Goal: Task Accomplishment & Management: Use online tool/utility

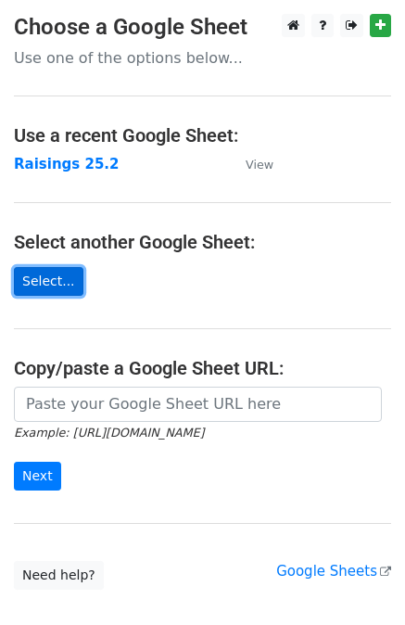
click at [62, 279] on link "Select..." at bounding box center [49, 281] width 70 height 29
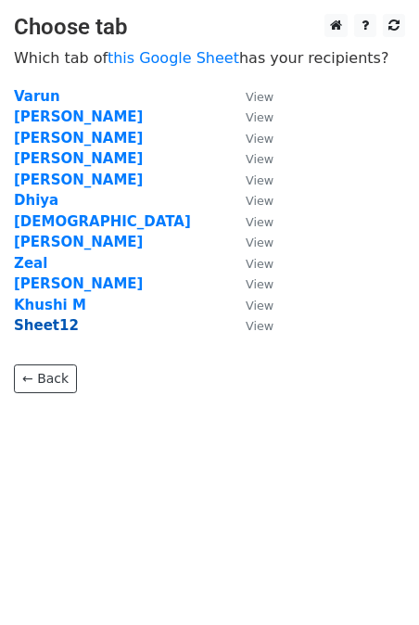
click at [43, 327] on strong "Sheet12" at bounding box center [46, 325] width 65 height 17
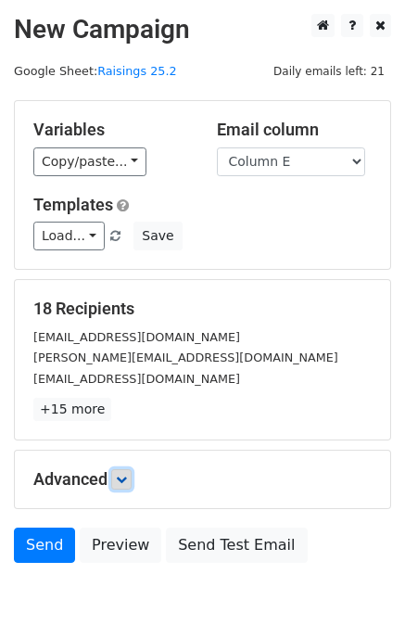
click at [127, 482] on icon at bounding box center [121, 479] width 11 height 11
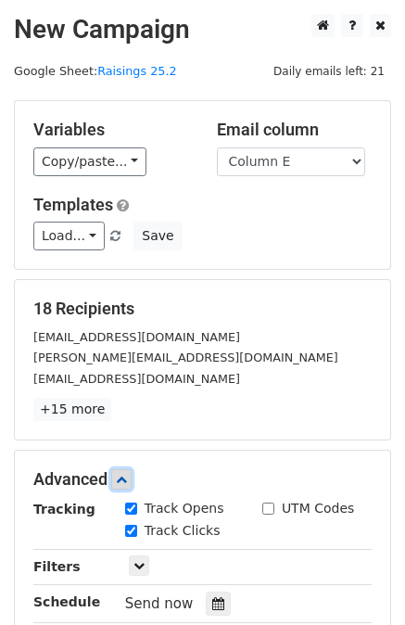
click at [127, 482] on icon at bounding box center [121, 479] width 11 height 11
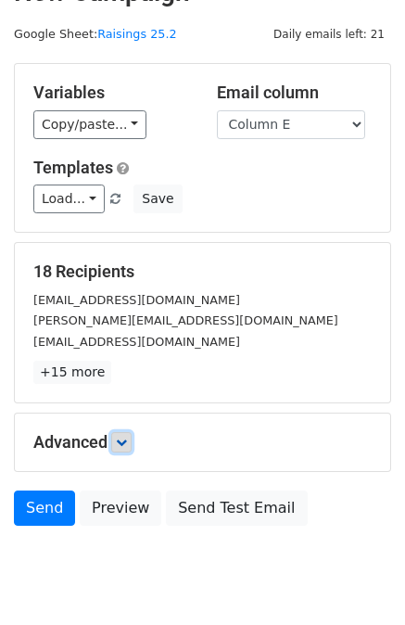
scroll to position [39, 0]
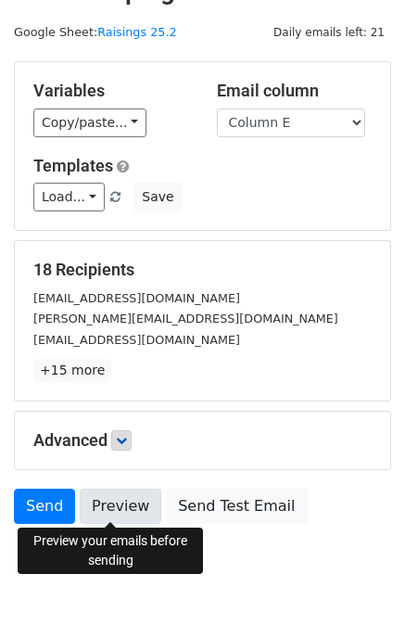
click at [96, 517] on link "Preview" at bounding box center [121, 506] width 82 height 35
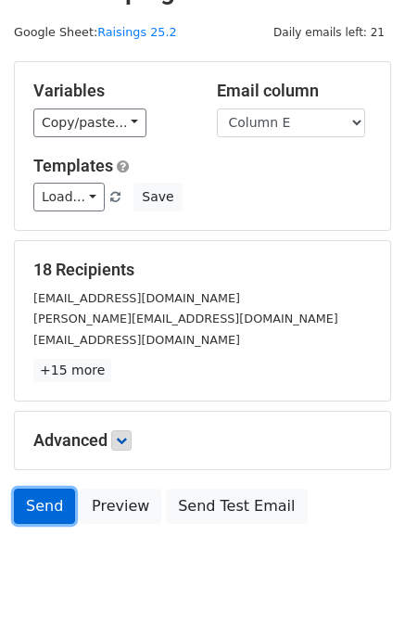
click at [53, 499] on link "Send" at bounding box center [44, 506] width 61 height 35
